Goal: Find specific page/section: Find specific page/section

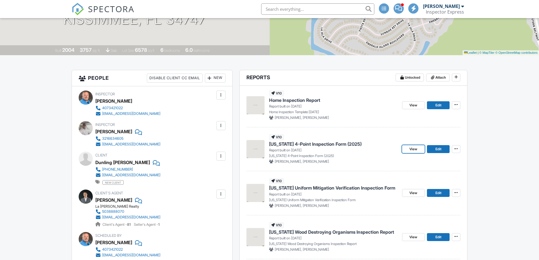
click at [410, 150] on span "View" at bounding box center [413, 149] width 8 height 6
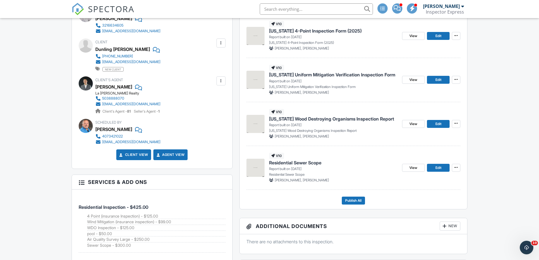
scroll to position [227, 0]
click at [413, 79] on span "View" at bounding box center [413, 80] width 8 height 6
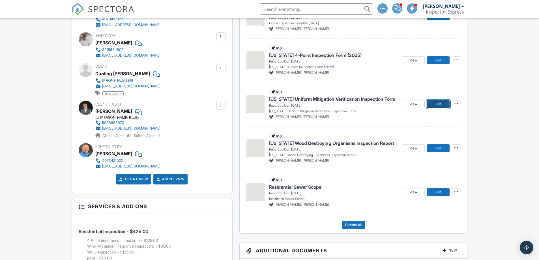
click at [438, 105] on span "Edit" at bounding box center [438, 104] width 6 height 6
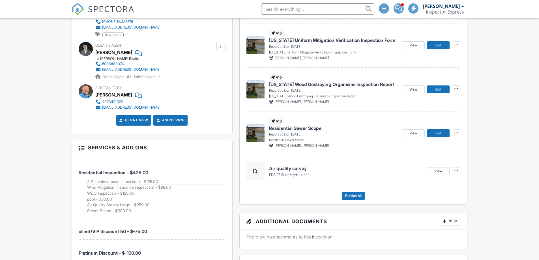
scroll to position [283, 0]
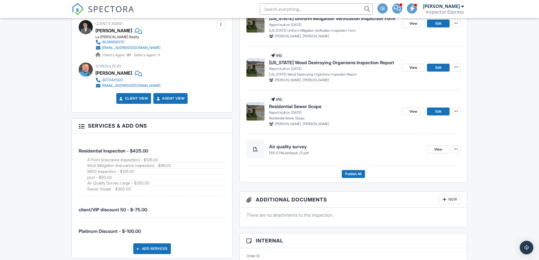
click at [281, 108] on span "Residential Sewer Scope" at bounding box center [295, 106] width 52 height 6
